Goal: Contribute content: Contribute content

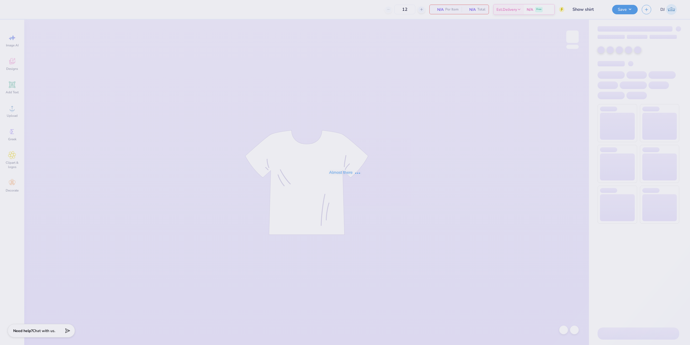
type input "Show shirt"
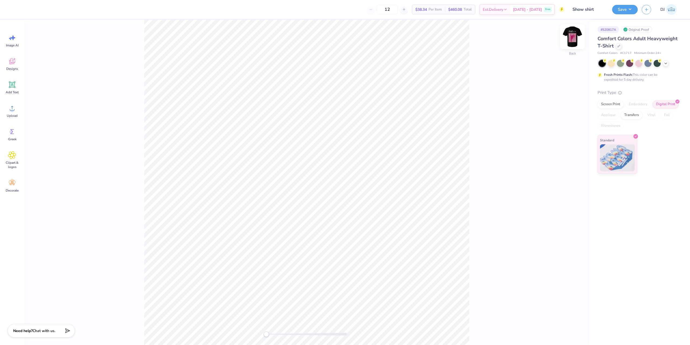
click at [576, 33] on img at bounding box center [573, 37] width 22 height 22
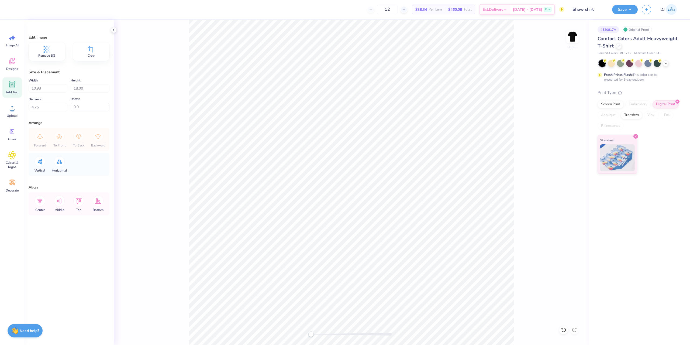
click at [11, 90] on div "Add Text" at bounding box center [11, 87] width 19 height 20
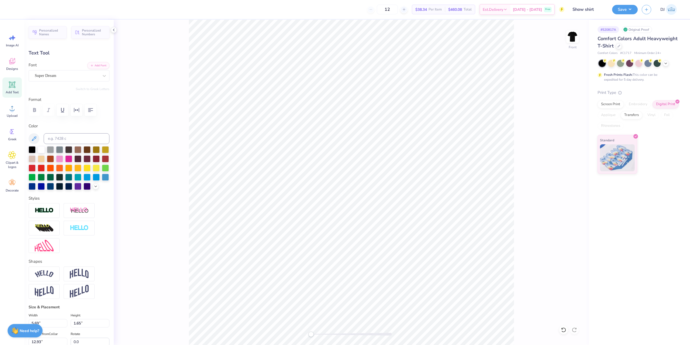
scroll to position [5, 1]
paste textarea "®"
type textarea "®"
click at [77, 78] on div "Super Dream" at bounding box center [66, 75] width 65 height 8
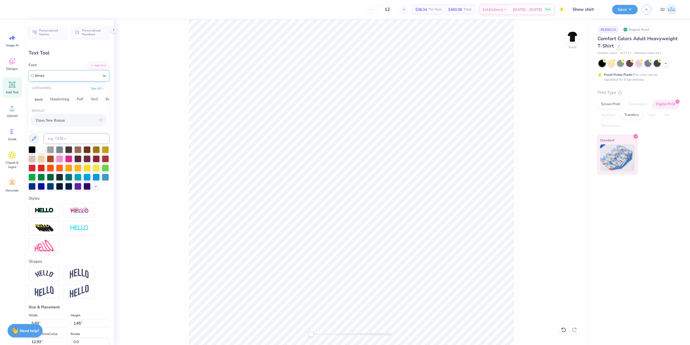
type input "times"
click at [183, 147] on div "Front" at bounding box center [351, 182] width 475 height 325
click at [33, 138] on icon at bounding box center [34, 138] width 5 height 5
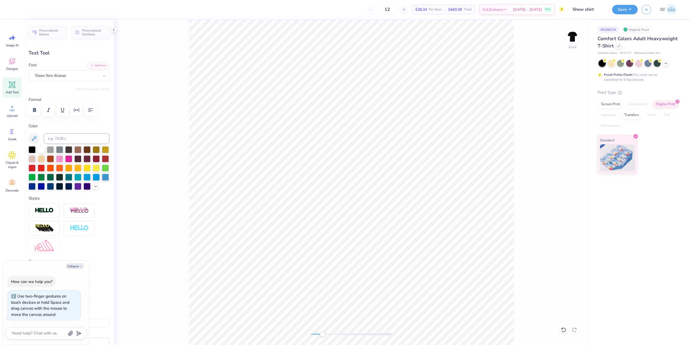
click at [322, 330] on div "Front" at bounding box center [351, 182] width 475 height 325
click at [36, 139] on icon at bounding box center [34, 138] width 6 height 6
click at [595, 197] on div "# 520817A Original Proof Comfort Colors Adult Heavyweight T-Shirt Comfort Color…" at bounding box center [639, 182] width 101 height 325
type textarea "x"
type input "0.42"
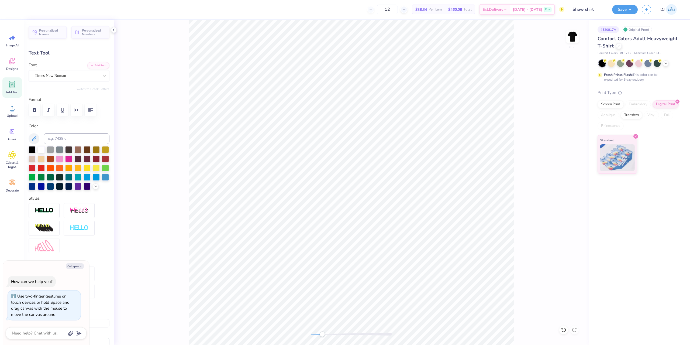
type input "0.41"
type input "7.10"
click at [530, 75] on div "Front" at bounding box center [351, 182] width 475 height 325
click at [37, 138] on button at bounding box center [34, 138] width 11 height 11
type textarea "x"
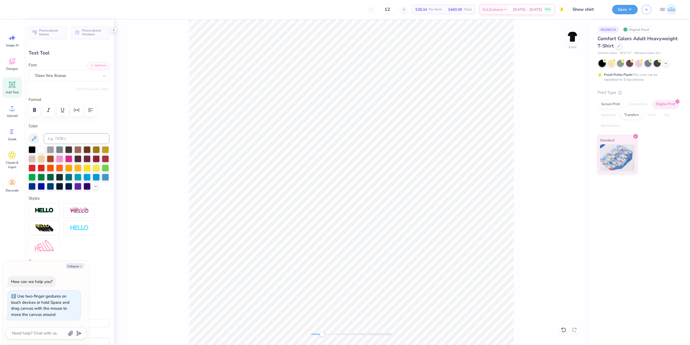
type input "0.15"
type input "0.14"
type input "7.07"
click at [524, 60] on div "Front" at bounding box center [351, 182] width 475 height 325
click at [623, 7] on button "Save" at bounding box center [625, 8] width 26 height 9
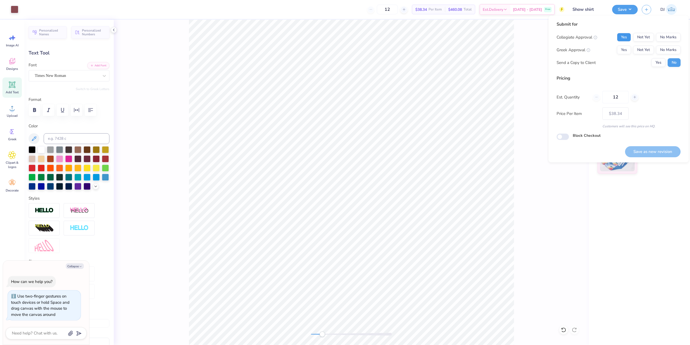
click at [628, 39] on button "Yes" at bounding box center [624, 37] width 14 height 9
click at [672, 54] on button "No Marks" at bounding box center [668, 50] width 25 height 9
click at [670, 148] on button "Save as new revision" at bounding box center [653, 151] width 56 height 11
type textarea "x"
type input "– –"
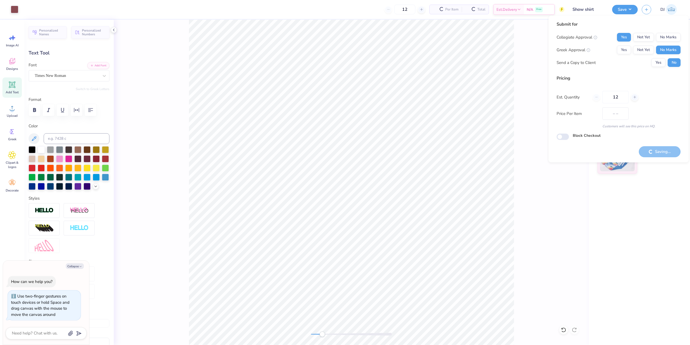
type textarea "x"
type input "$38.34"
type textarea "x"
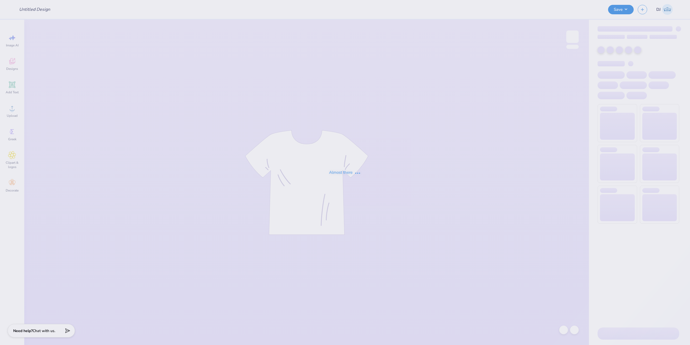
type input "parents day"
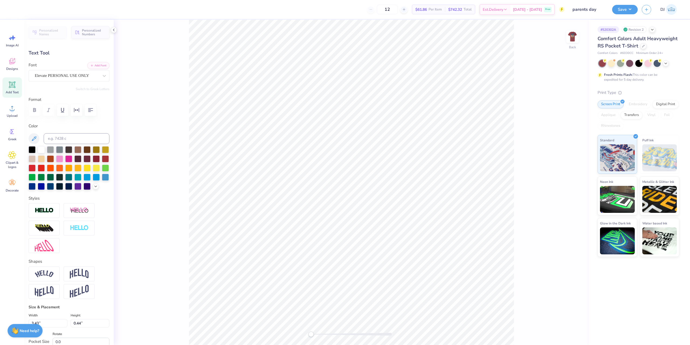
type textarea "[GEOGRAPHIC_DATA], [US_STATE]"
click at [628, 7] on button "Save" at bounding box center [625, 8] width 26 height 9
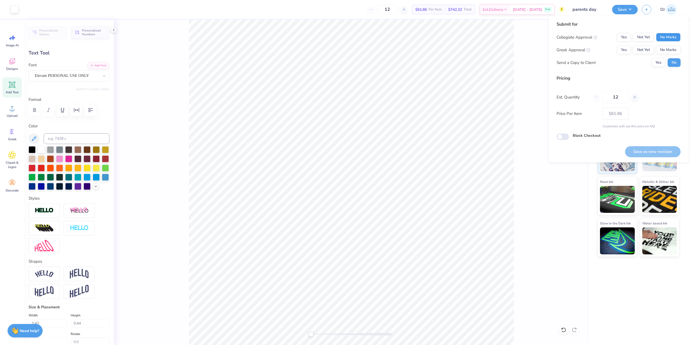
click at [673, 39] on button "No Marks" at bounding box center [668, 37] width 25 height 9
click at [620, 48] on button "Yes" at bounding box center [624, 50] width 14 height 9
click at [664, 150] on button "Save as new revision" at bounding box center [653, 151] width 56 height 11
type input "$61.86"
